Goal: Information Seeking & Learning: Learn about a topic

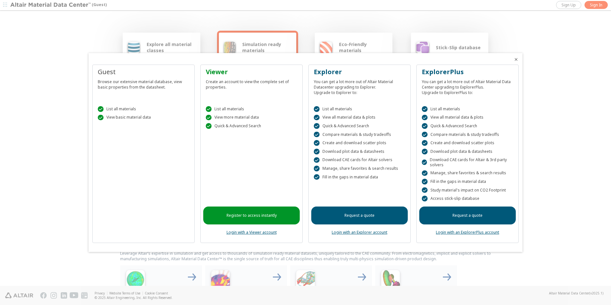
click at [230, 220] on link "Register to access instantly" at bounding box center [251, 215] width 96 height 18
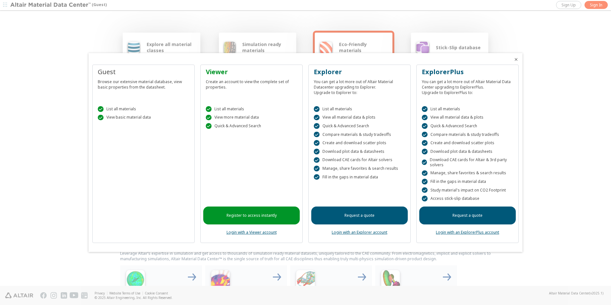
click at [113, 78] on div "Browse our extensive material database, view basic properties from the datashee…" at bounding box center [143, 82] width 91 height 13
click at [124, 149] on div "Guest Browse our extensive material database, view basic properties from the da…" at bounding box center [143, 154] width 102 height 178
drag, startPoint x: 124, startPoint y: 149, endPoint x: 162, endPoint y: 202, distance: 65.6
click at [162, 202] on div "Guest Browse our extensive material database, view basic properties from the da…" at bounding box center [143, 154] width 102 height 178
click at [517, 59] on icon "Close" at bounding box center [515, 59] width 5 height 5
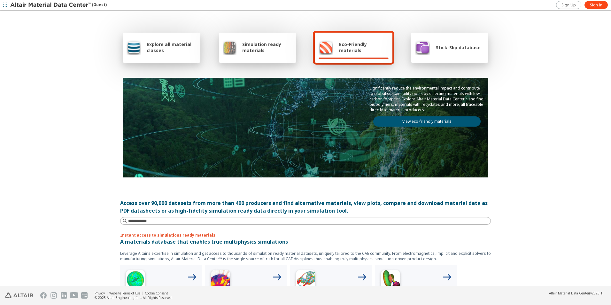
click at [144, 43] on div "Explore all material classes" at bounding box center [161, 47] width 70 height 15
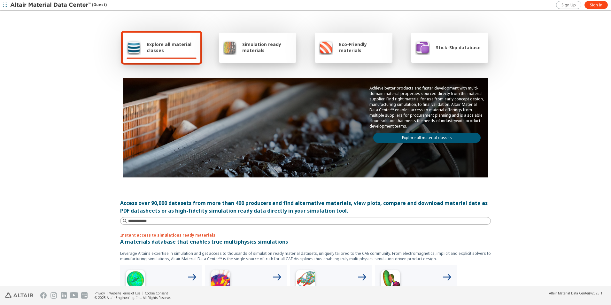
click at [407, 136] on link "Explore all material classes" at bounding box center [426, 138] width 107 height 10
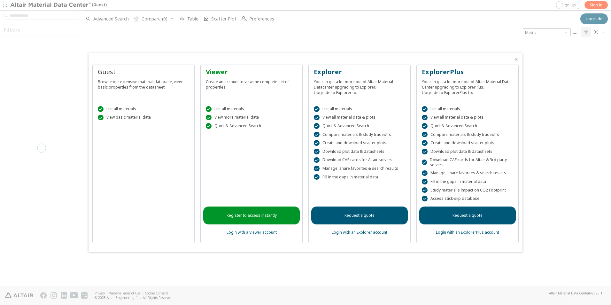
click at [515, 59] on icon "Close" at bounding box center [515, 59] width 5 height 5
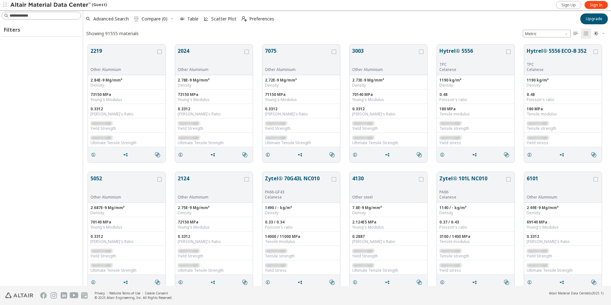
scroll to position [241, 523]
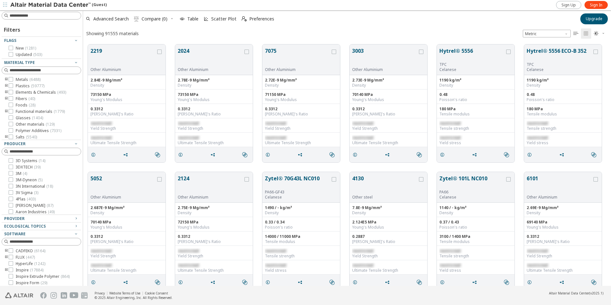
click at [11, 85] on icon at bounding box center [11, 85] width 4 height 4
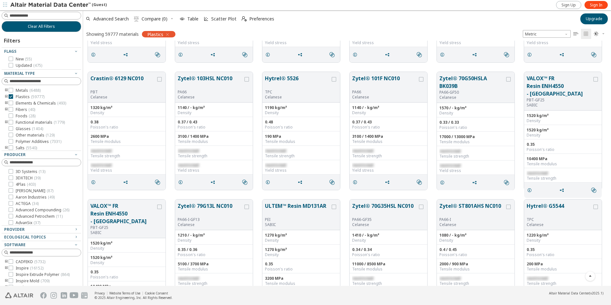
scroll to position [392, 0]
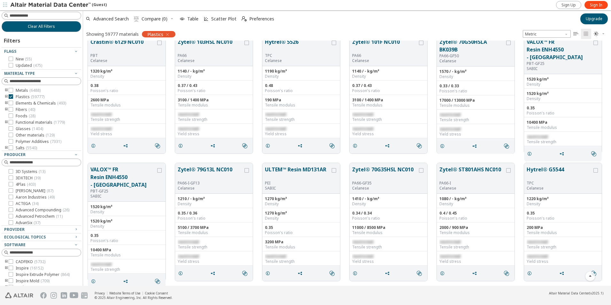
click at [6, 96] on icon "toogle group" at bounding box center [6, 96] width 4 height 5
click at [16, 103] on icon "toogle group" at bounding box center [16, 103] width 4 height 5
click at [32, 111] on icon at bounding box center [30, 109] width 4 height 4
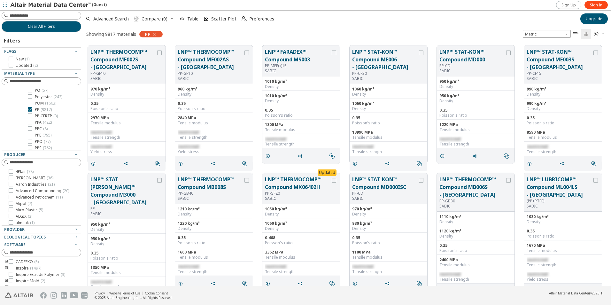
click at [216, 19] on span "Scatter Plot" at bounding box center [223, 19] width 25 height 4
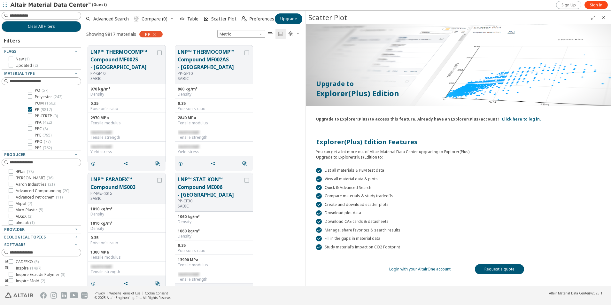
scroll to position [240, 217]
click at [605, 18] on icon "Close" at bounding box center [602, 17] width 5 height 5
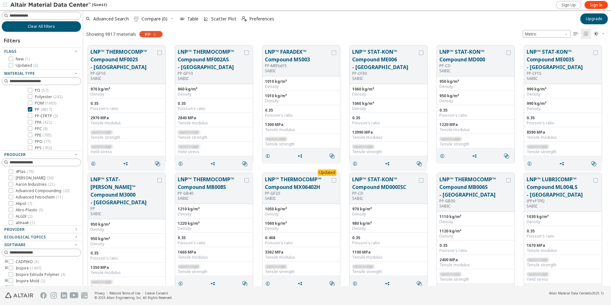
click at [194, 56] on button "LNP™ THERMOCOMP™ Compound MF002AS - [GEOGRAPHIC_DATA]" at bounding box center [210, 59] width 65 height 23
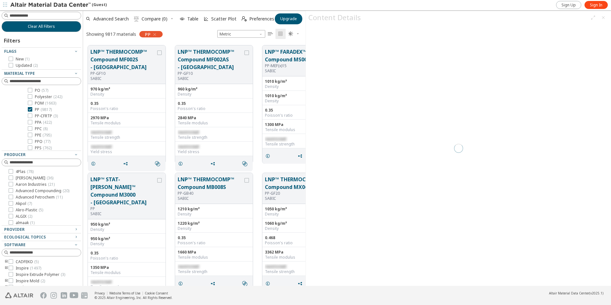
scroll to position [240, 217]
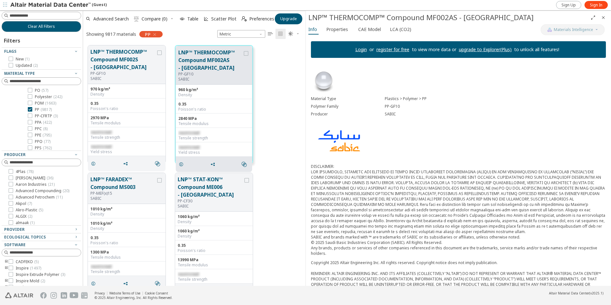
click at [332, 30] on span "Properties" at bounding box center [337, 29] width 22 height 10
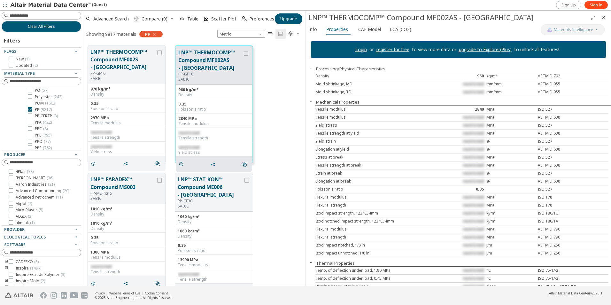
click at [370, 25] on span "CAE Model" at bounding box center [369, 29] width 23 height 10
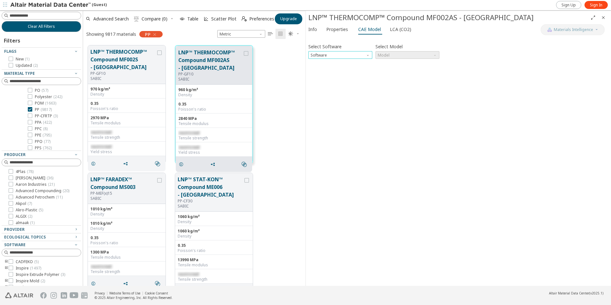
click at [363, 56] on span "Software" at bounding box center [340, 55] width 64 height 8
click at [350, 63] on span "Inspire" at bounding box center [340, 63] width 59 height 4
click at [403, 54] on span "Model" at bounding box center [407, 55] width 64 height 8
click at [394, 65] on span "Inspire" at bounding box center [407, 63] width 59 height 4
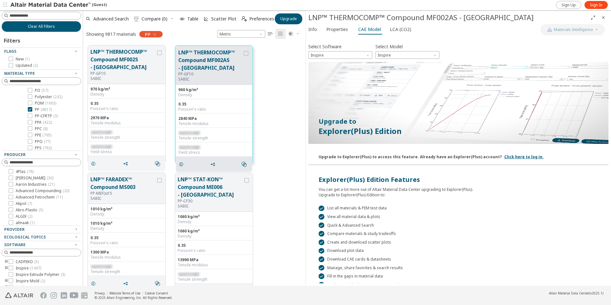
click at [390, 28] on span "LCA (CO2)" at bounding box center [400, 29] width 21 height 10
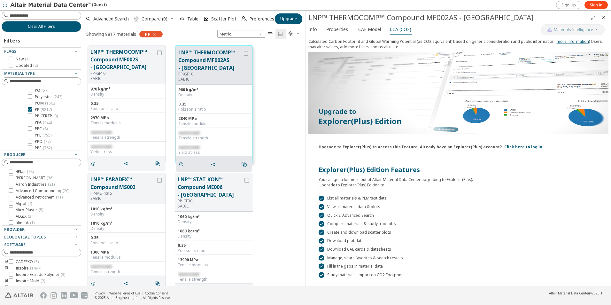
click at [315, 28] on span "Info" at bounding box center [312, 29] width 9 height 10
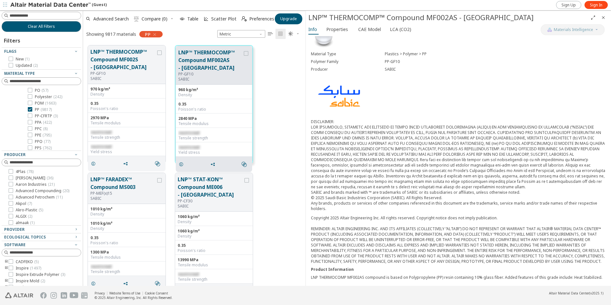
scroll to position [105, 0]
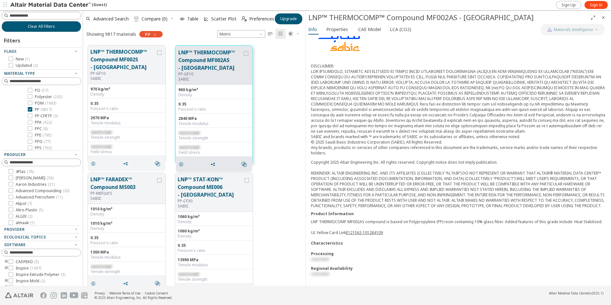
click at [271, 35] on icon "" at bounding box center [270, 33] width 5 height 5
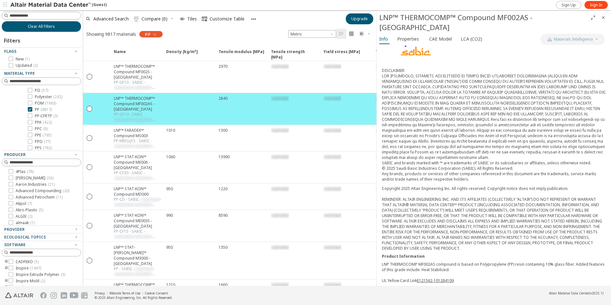
drag, startPoint x: 306, startPoint y: 62, endPoint x: 377, endPoint y: 76, distance: 72.4
click at [11, 191] on icon at bounding box center [11, 189] width 4 height 4
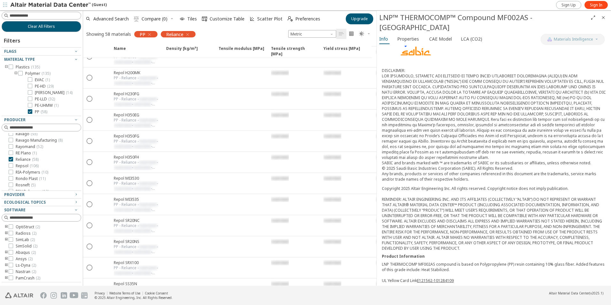
scroll to position [958, 0]
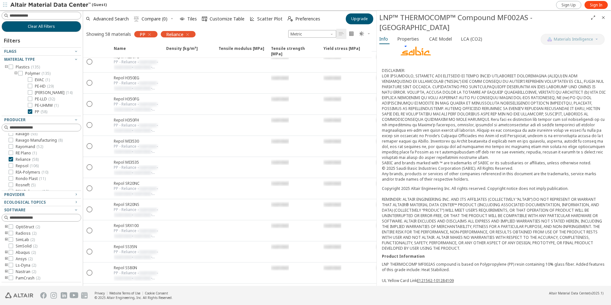
click at [91, 104] on icon "" at bounding box center [90, 104] width 6 height 6
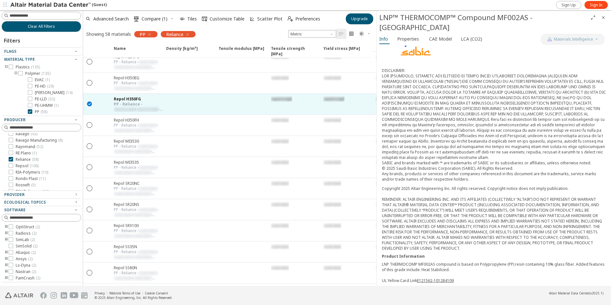
click at [206, 101] on div at bounding box center [188, 104] width 52 height 21
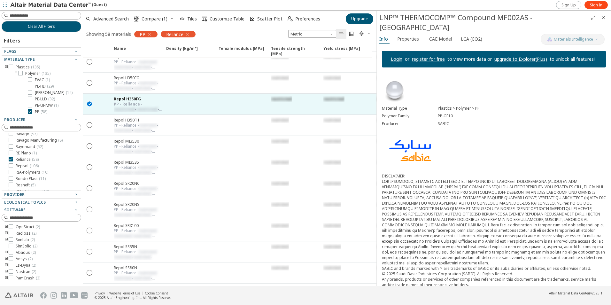
click at [217, 101] on div at bounding box center [241, 104] width 52 height 21
click at [89, 104] on icon "" at bounding box center [90, 104] width 6 height 6
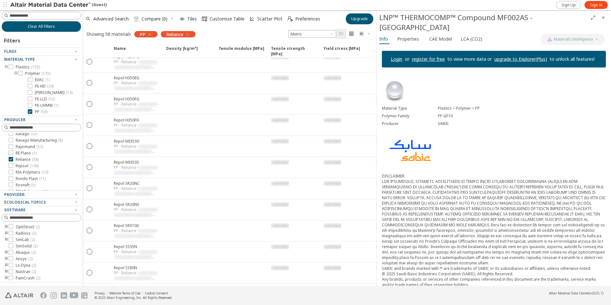
click at [0, 0] on span "button" at bounding box center [0, 0] width 0 height 0
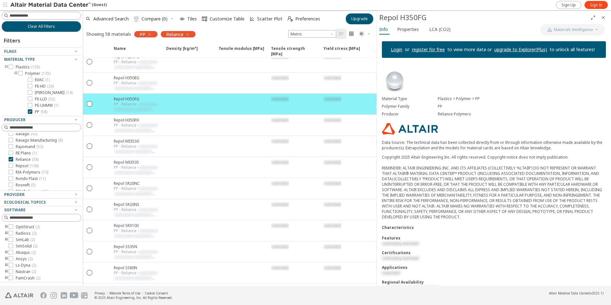
click at [413, 34] on button "Properties" at bounding box center [408, 29] width 29 height 10
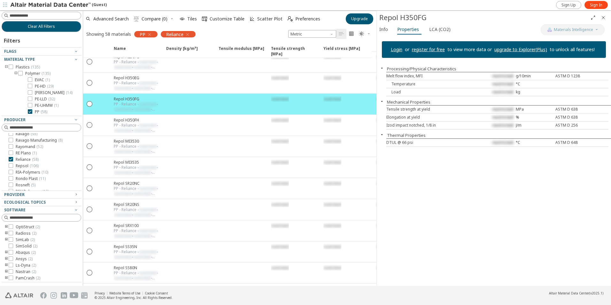
click at [503, 77] on span "restricted" at bounding box center [502, 75] width 21 height 5
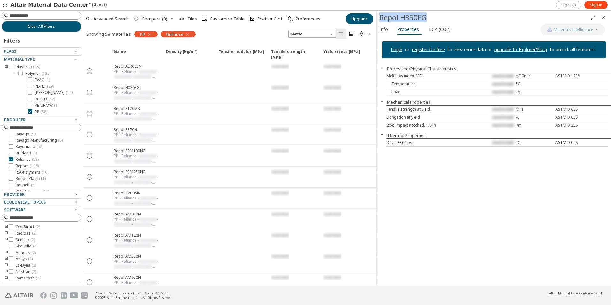
drag, startPoint x: 431, startPoint y: 15, endPoint x: 380, endPoint y: 19, distance: 50.3
click at [380, 19] on div "Repol H350FG" at bounding box center [483, 17] width 209 height 10
copy div "Repol H350FG"
